Goal: Communication & Community: Answer question/provide support

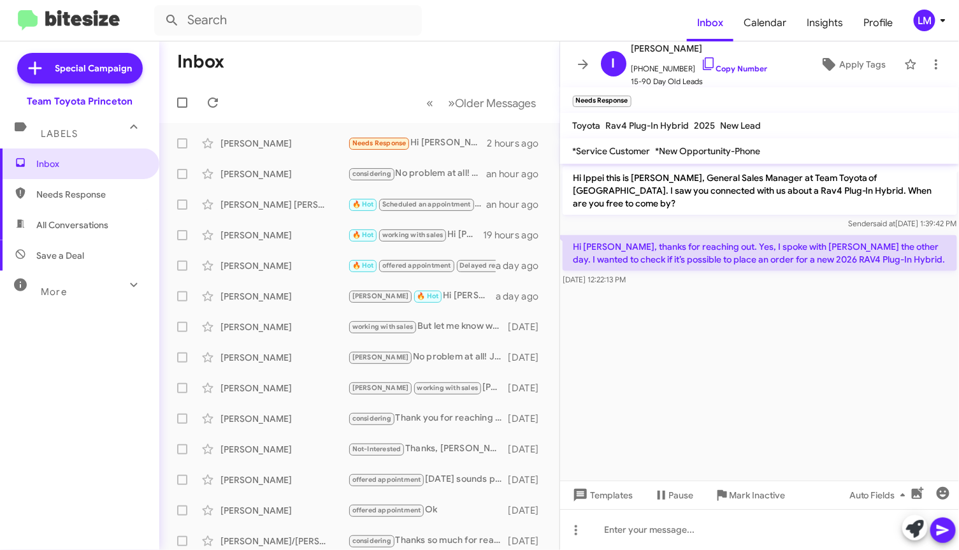
drag, startPoint x: 371, startPoint y: 66, endPoint x: 454, endPoint y: 59, distance: 83.2
click at [371, 66] on mat-toolbar-row "Inbox" at bounding box center [359, 61] width 400 height 41
click at [942, 28] on span "LM" at bounding box center [932, 21] width 38 height 22
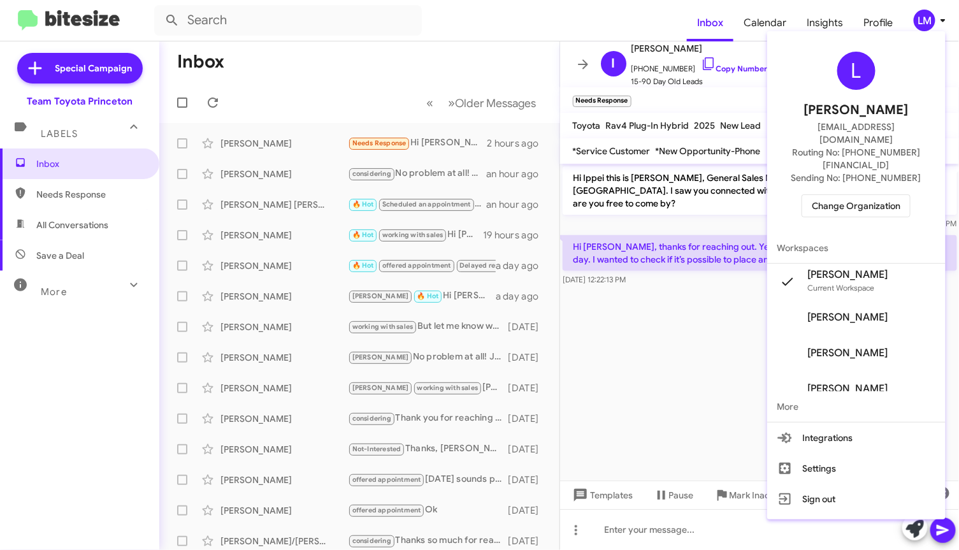
click at [855, 160] on div "L Lisa Markley lmarkley@teamtoyota.net Routing No: +1 (609) 557-3422 Sending No…" at bounding box center [856, 134] width 178 height 196
click at [855, 195] on span "Change Organization" at bounding box center [856, 206] width 89 height 22
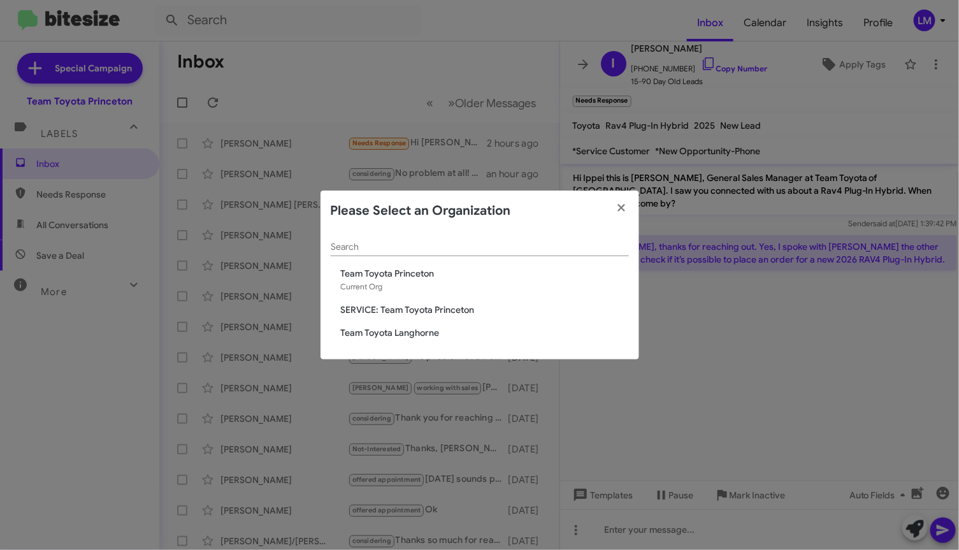
click at [396, 334] on span "Team Toyota Langhorne" at bounding box center [485, 332] width 288 height 13
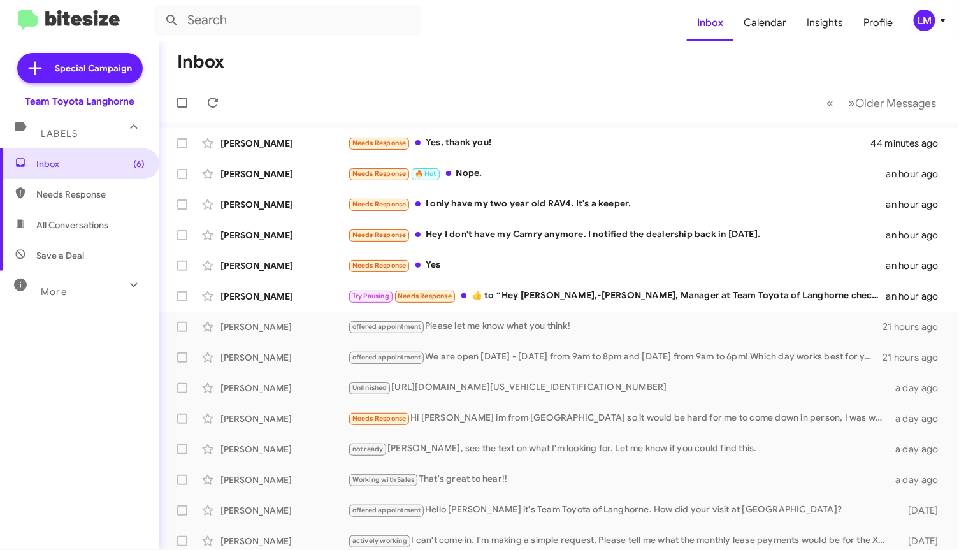
click at [589, 34] on form at bounding box center [420, 20] width 533 height 31
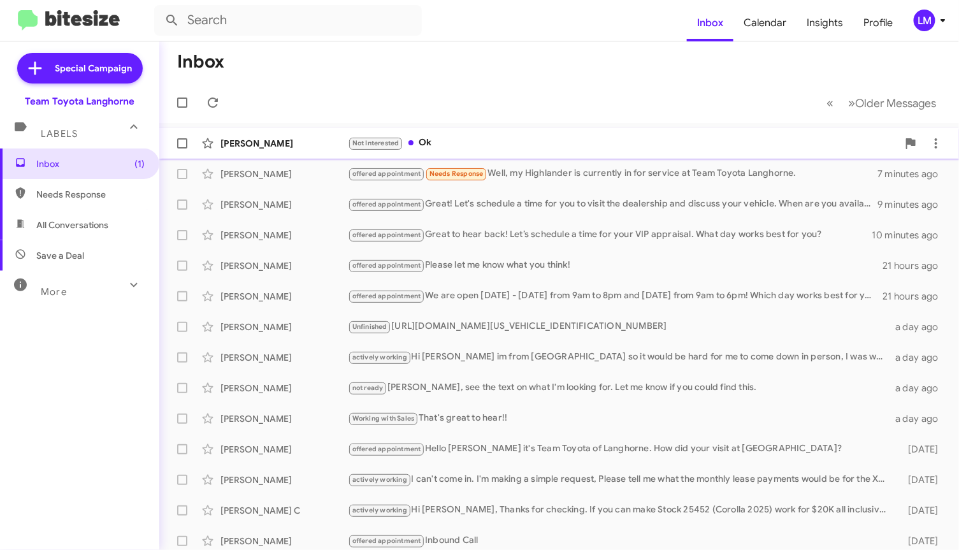
drag, startPoint x: 466, startPoint y: 147, endPoint x: 534, endPoint y: 147, distance: 68.2
click at [468, 147] on div "Not Interested Ok" at bounding box center [623, 143] width 550 height 15
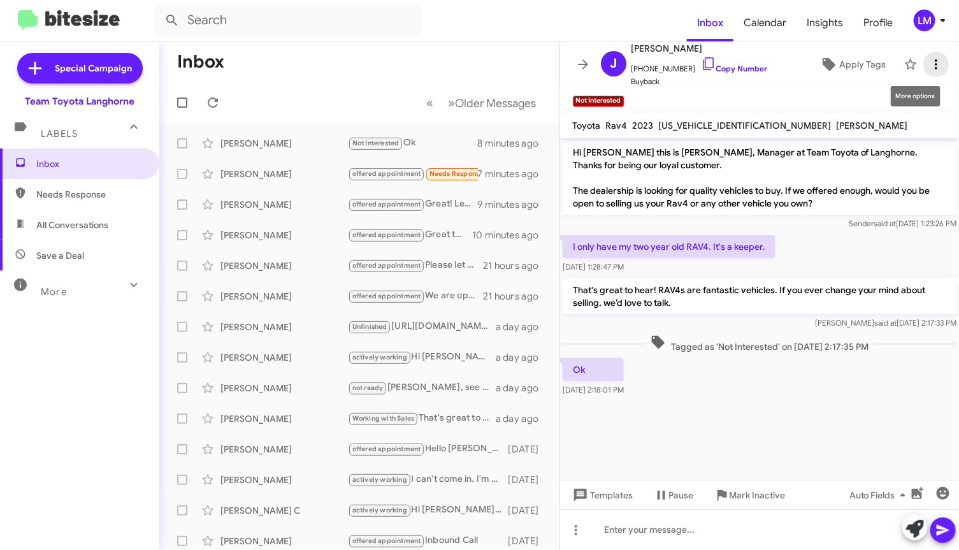
click at [935, 60] on icon at bounding box center [936, 64] width 3 height 10
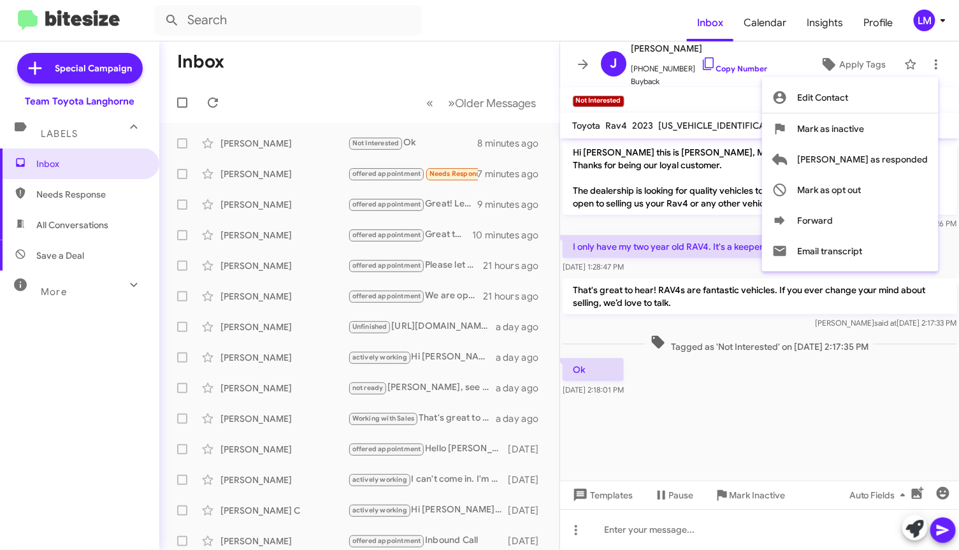
click at [666, 108] on div at bounding box center [479, 275] width 959 height 550
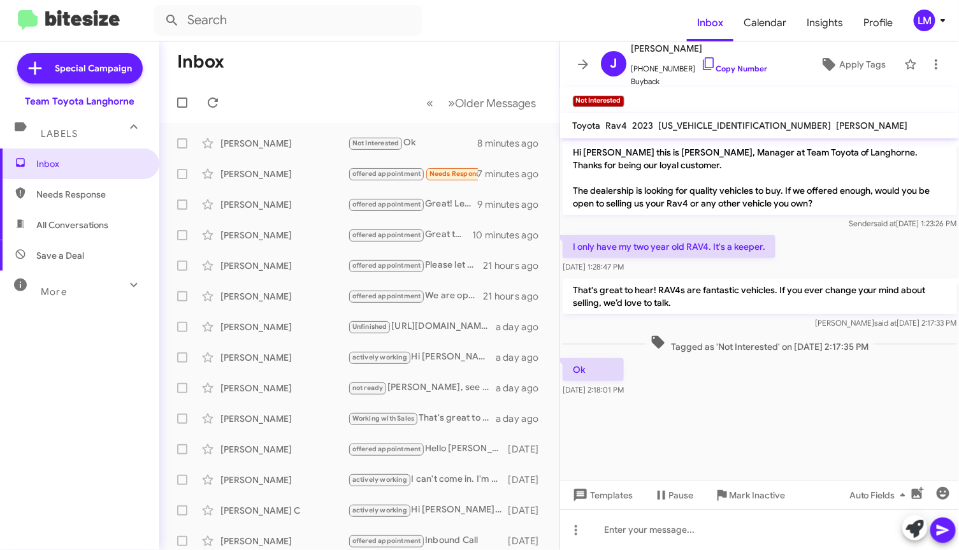
drag, startPoint x: 338, startPoint y: 67, endPoint x: 333, endPoint y: 55, distance: 12.9
click at [336, 67] on mat-toolbar-row "Inbox" at bounding box center [359, 61] width 400 height 41
click at [359, 74] on mat-toolbar-row "Inbox" at bounding box center [359, 61] width 400 height 41
click at [325, 28] on input "text" at bounding box center [288, 20] width 268 height 31
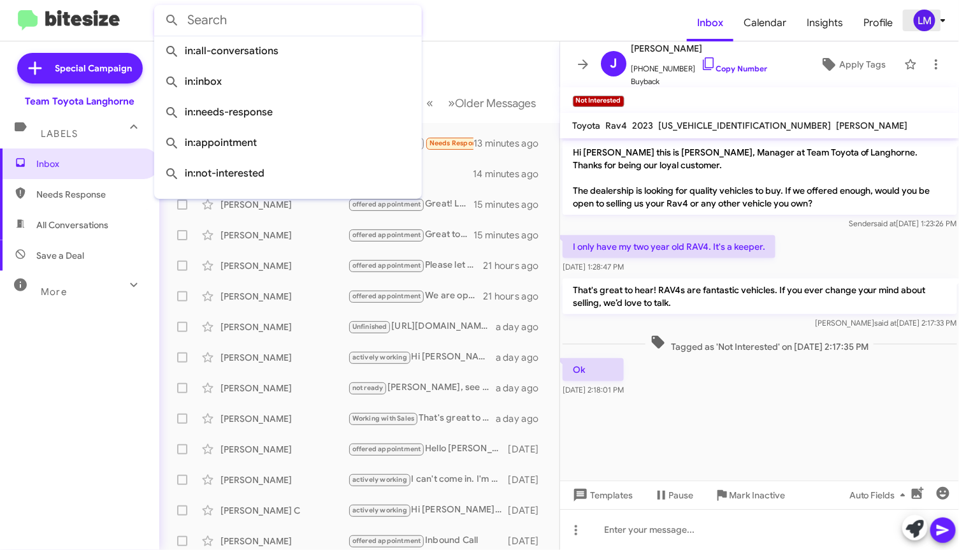
click at [942, 22] on icon at bounding box center [942, 20] width 15 height 15
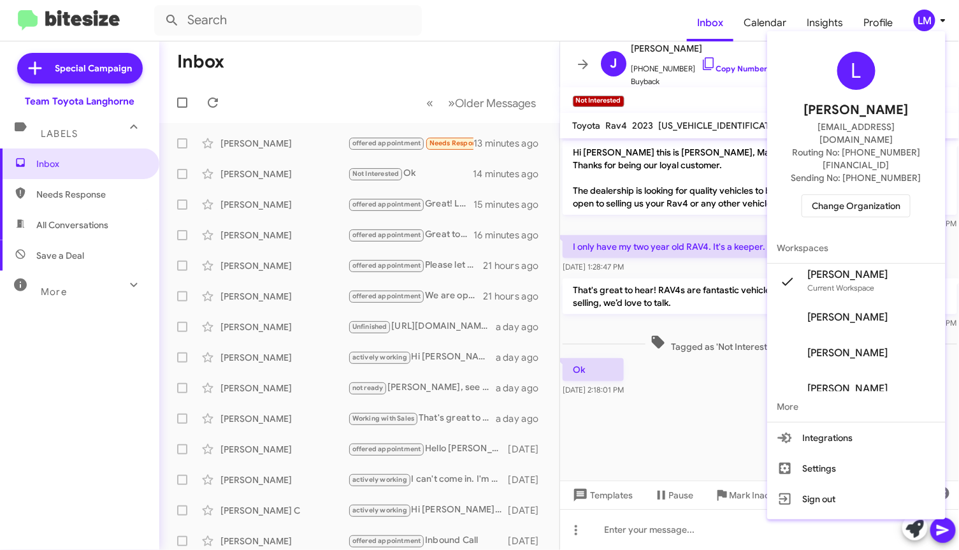
click at [848, 195] on span "Change Organization" at bounding box center [856, 206] width 89 height 22
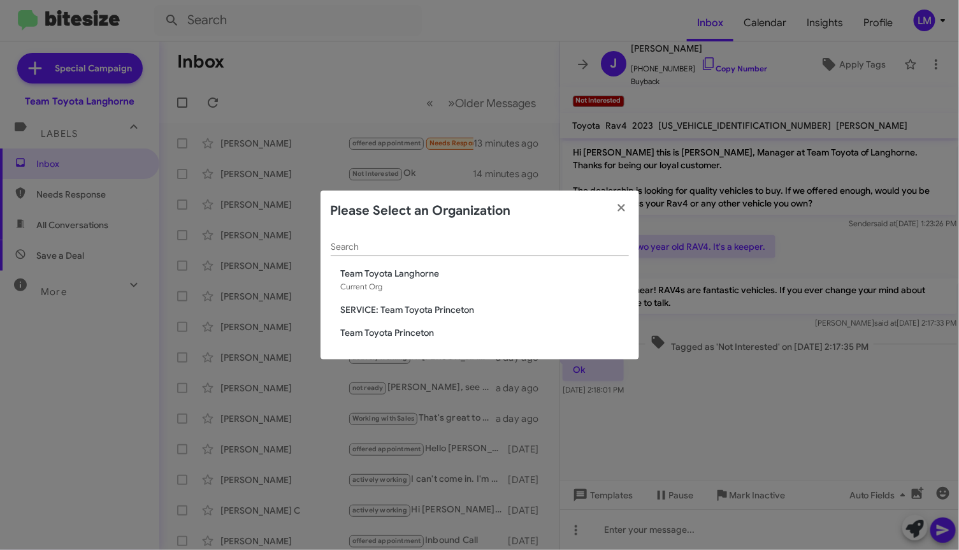
click at [389, 270] on span "Team Toyota Langhorne" at bounding box center [485, 273] width 288 height 13
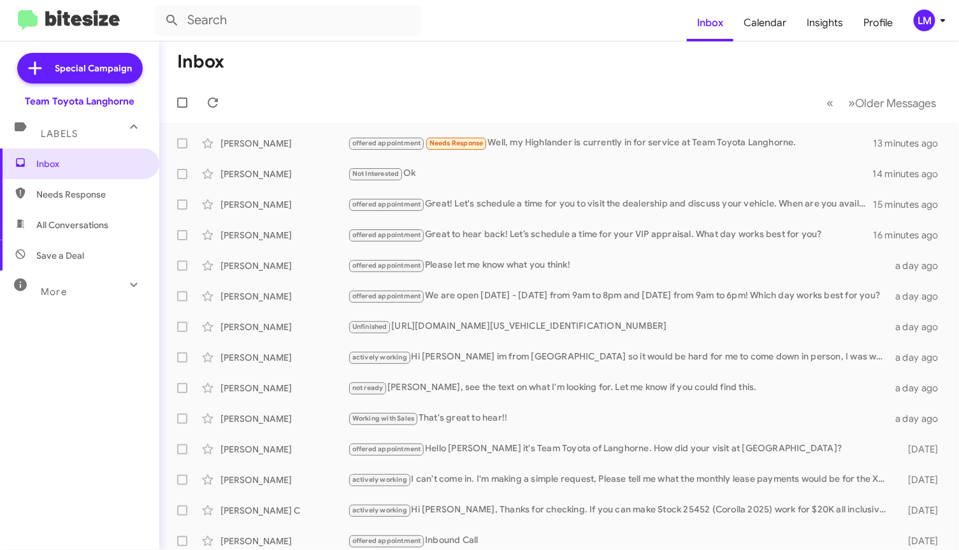
click at [941, 36] on mat-toolbar "Inbox Calendar Insights Profile LM" at bounding box center [479, 20] width 959 height 41
click at [942, 28] on span "LM" at bounding box center [932, 21] width 38 height 22
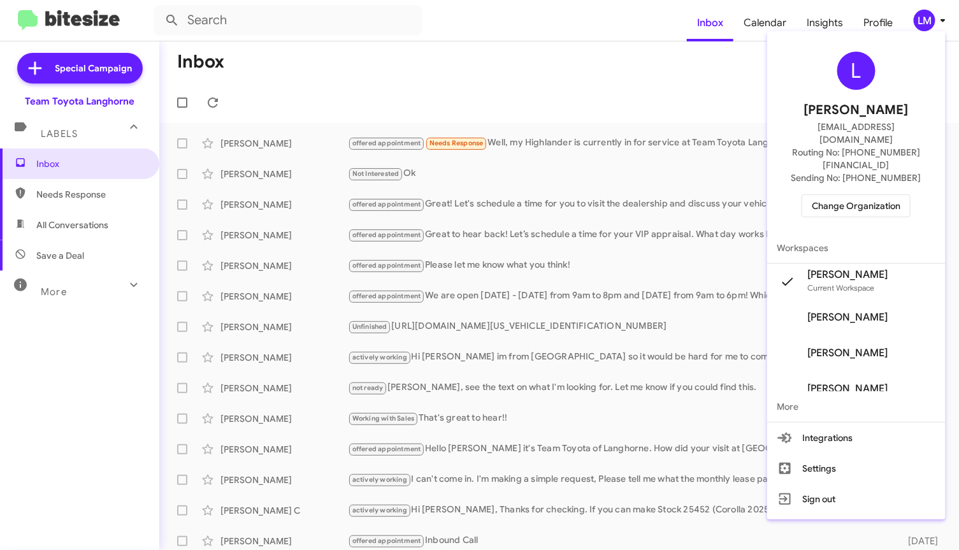
click at [856, 195] on span "Change Organization" at bounding box center [856, 206] width 89 height 22
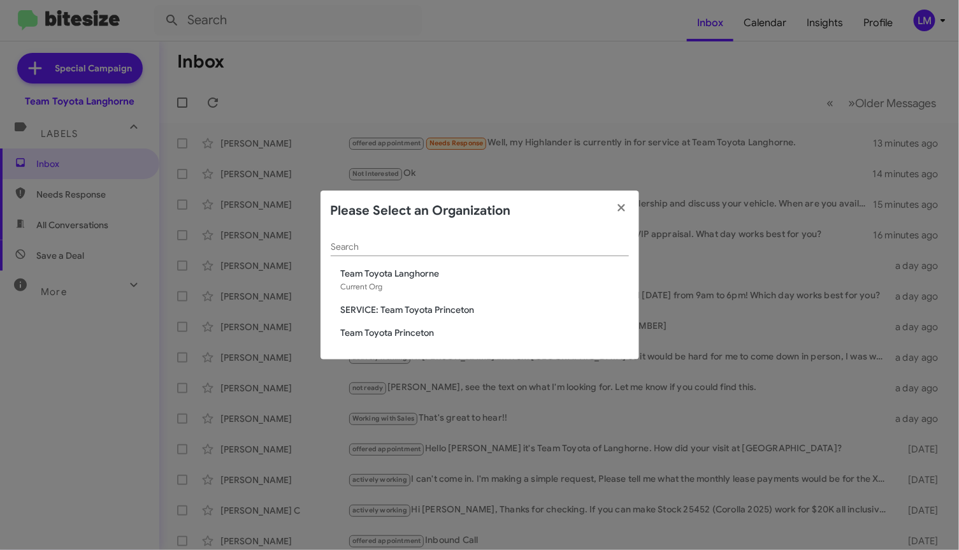
click at [396, 333] on span "Team Toyota Princeton" at bounding box center [485, 332] width 288 height 13
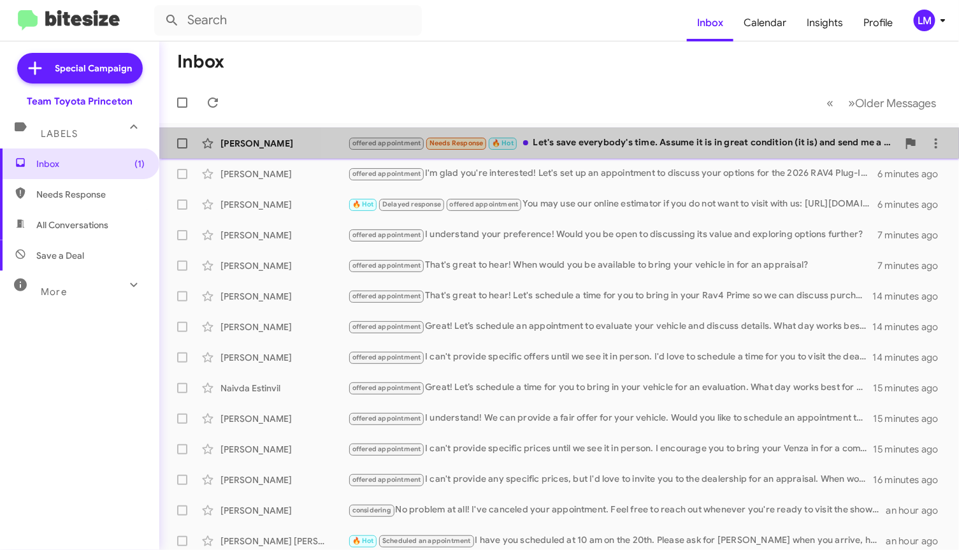
click at [674, 150] on div "[PERSON_NAME] offered appointment Needs Response 🔥 Hot Let's save everybody's t…" at bounding box center [558, 143] width 779 height 25
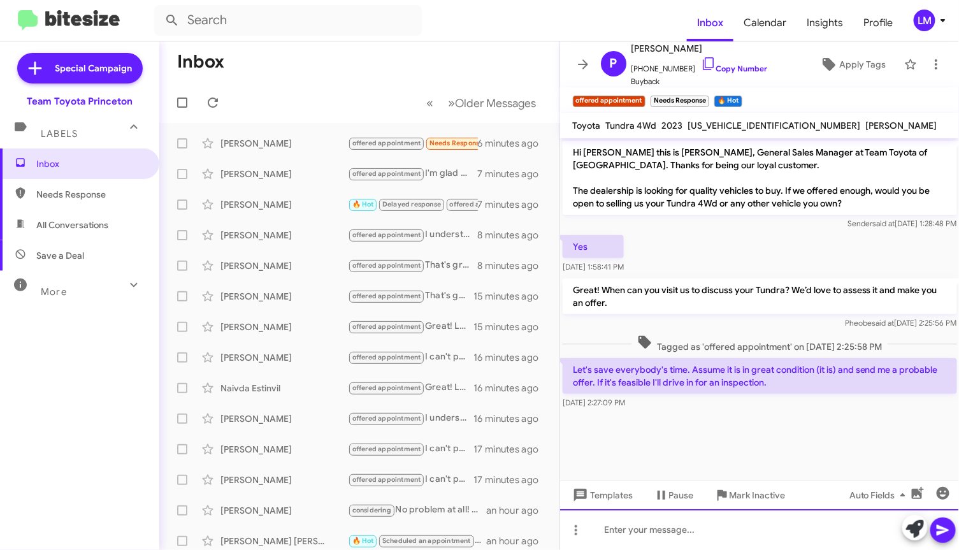
click at [600, 523] on div at bounding box center [760, 529] width 400 height 41
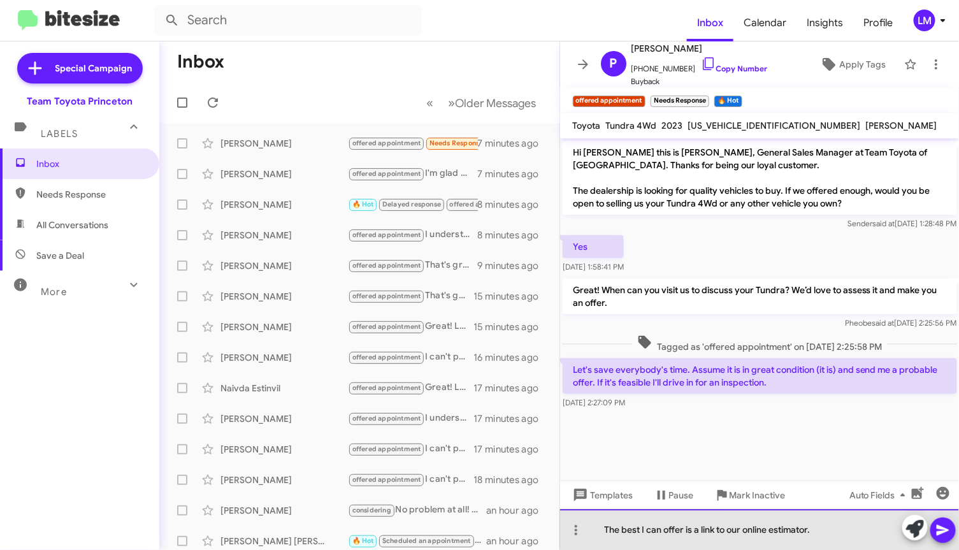
click at [827, 530] on div "The best I can offer is a link to our online estimator." at bounding box center [760, 529] width 400 height 41
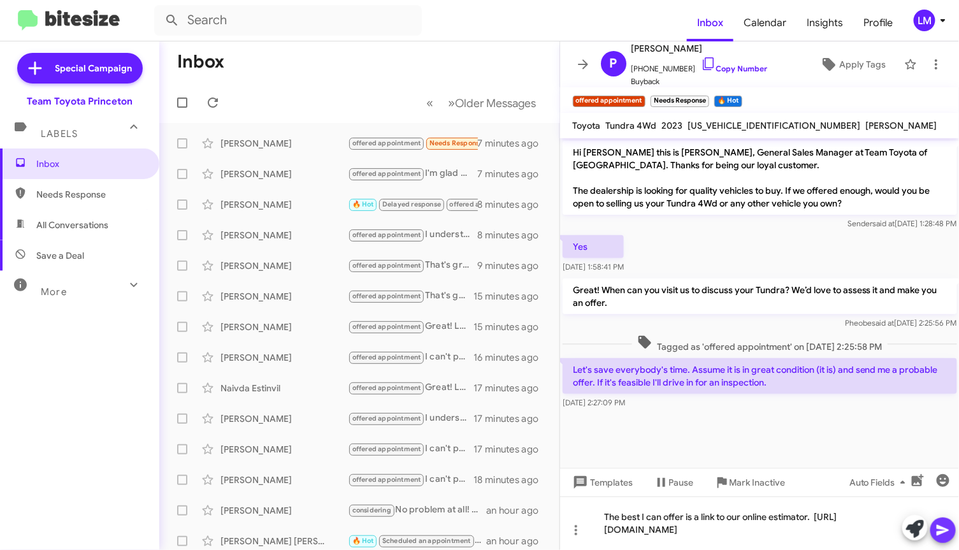
click at [944, 533] on icon at bounding box center [942, 530] width 15 height 15
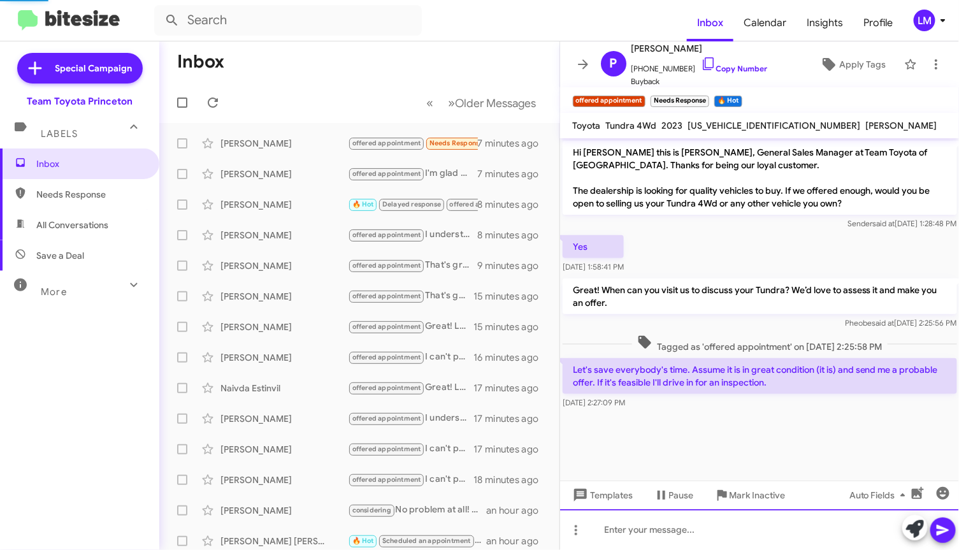
scroll to position [6, 0]
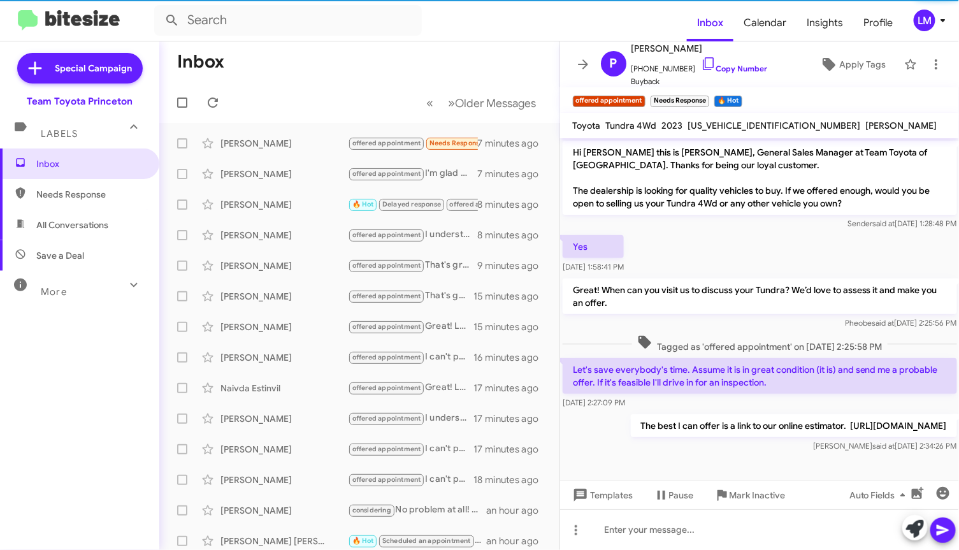
click at [306, 62] on mat-toolbar-row "Inbox" at bounding box center [359, 61] width 400 height 41
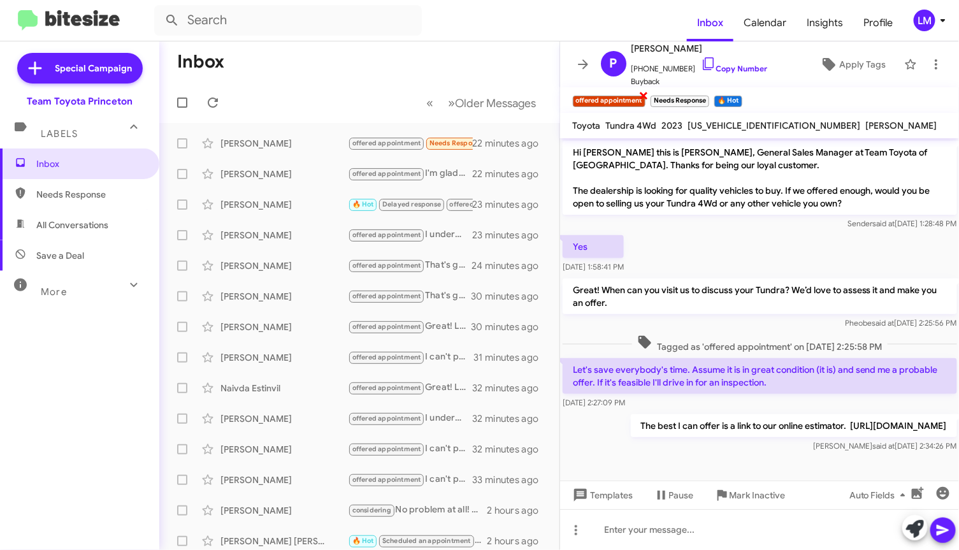
click at [642, 93] on span "×" at bounding box center [643, 94] width 10 height 15
click at [656, 97] on mat-toolbar "Delayed response ×" at bounding box center [760, 99] width 400 height 25
click at [443, 27] on form at bounding box center [420, 20] width 533 height 31
drag, startPoint x: 301, startPoint y: 81, endPoint x: 315, endPoint y: 77, distance: 14.5
click at [303, 82] on mat-toolbar "Inbox « Previous » Next Older Messages" at bounding box center [359, 82] width 400 height 82
